Goal: Transaction & Acquisition: Download file/media

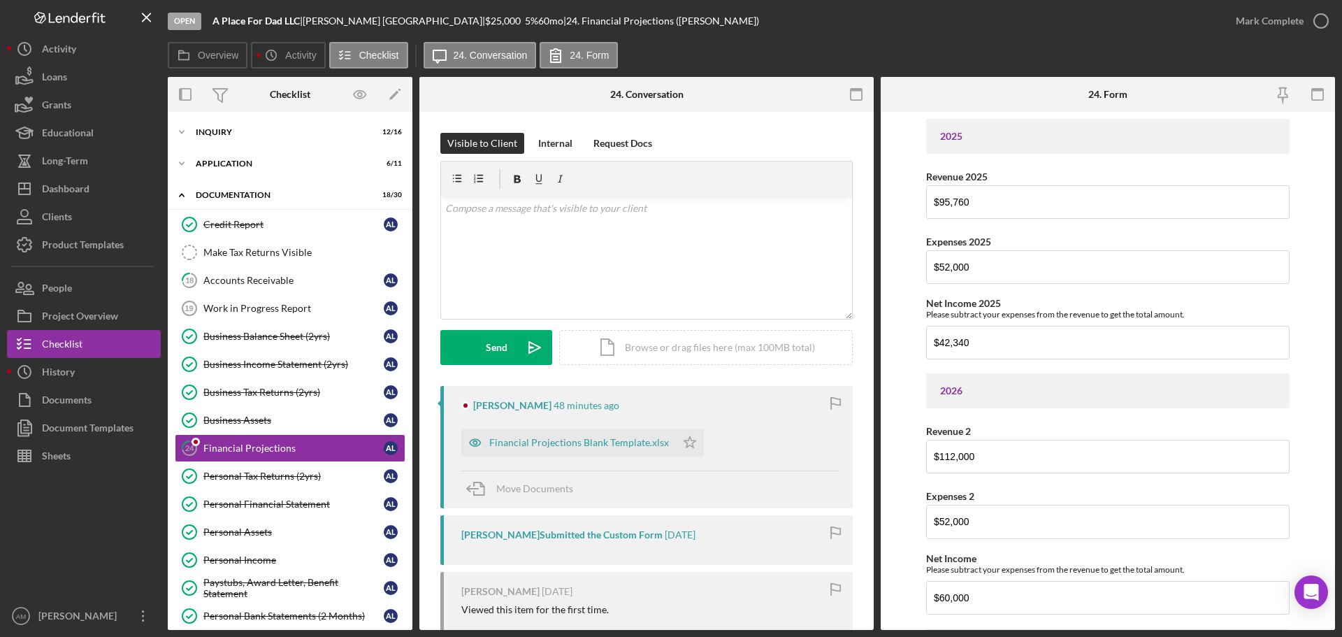
scroll to position [78, 0]
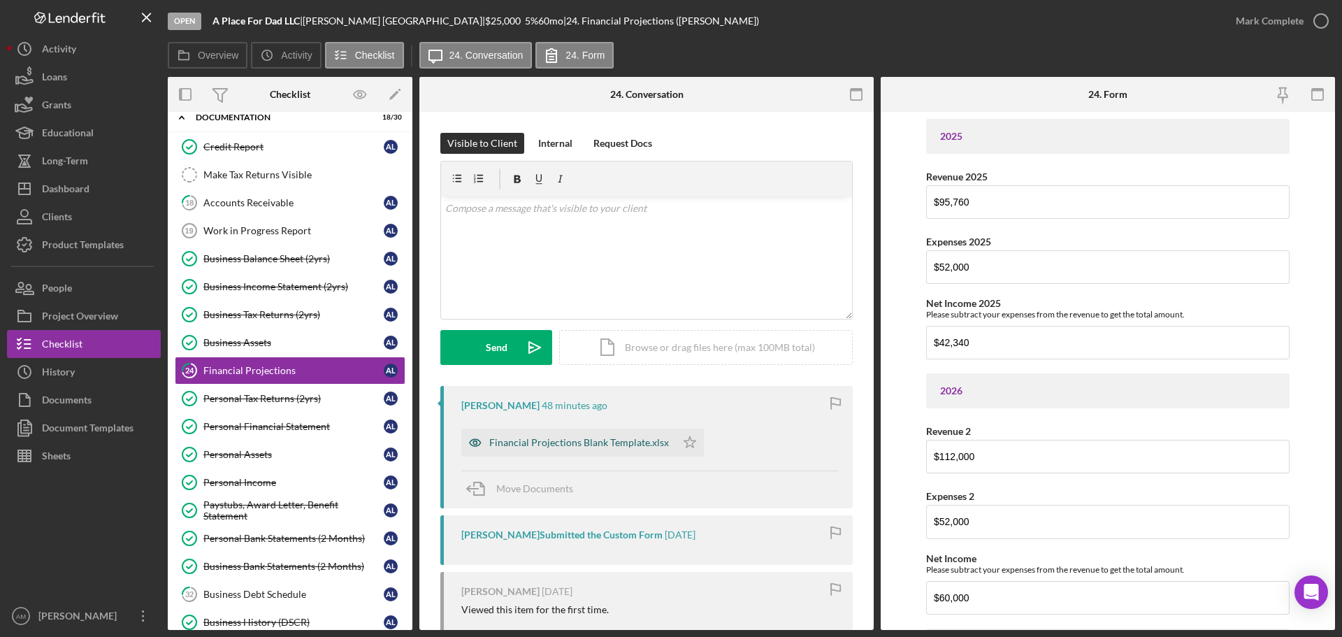
click at [592, 442] on div "Financial Projections Blank Template.xlsx" at bounding box center [579, 442] width 180 height 11
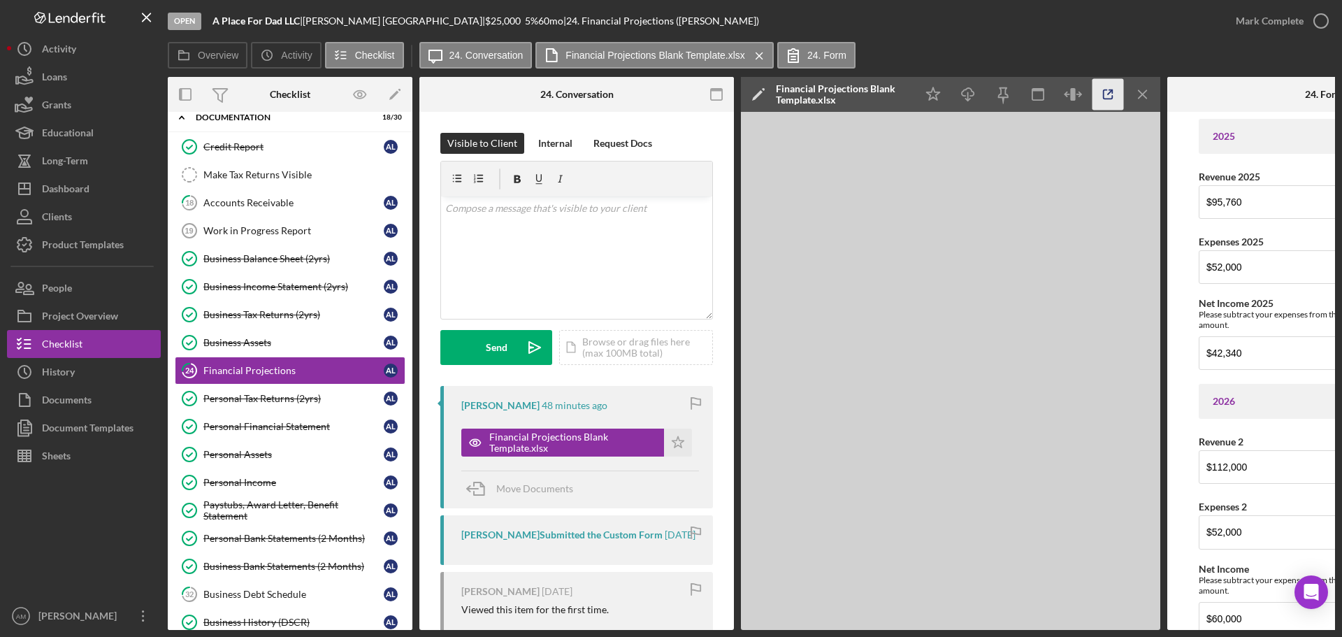
click at [1109, 96] on icon "button" at bounding box center [1107, 94] width 31 height 31
